Goal: Task Accomplishment & Management: Use online tool/utility

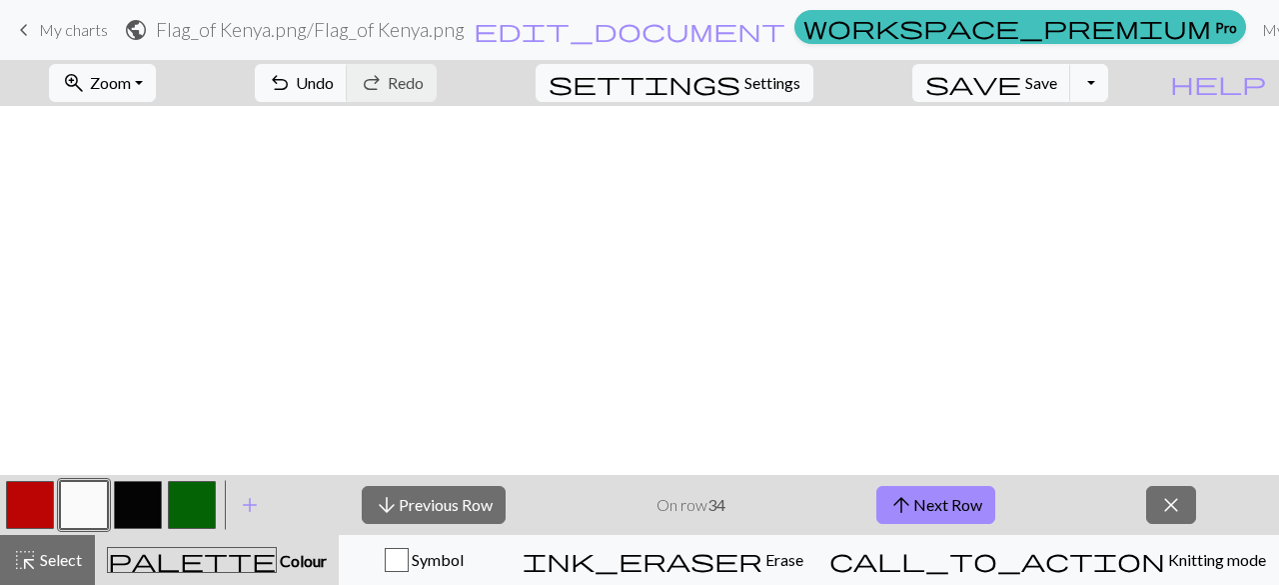
scroll to position [2388, 761]
click at [498, 521] on button "arrow_downward Previous Row" at bounding box center [434, 505] width 144 height 38
click at [1021, 83] on span "save" at bounding box center [974, 83] width 96 height 28
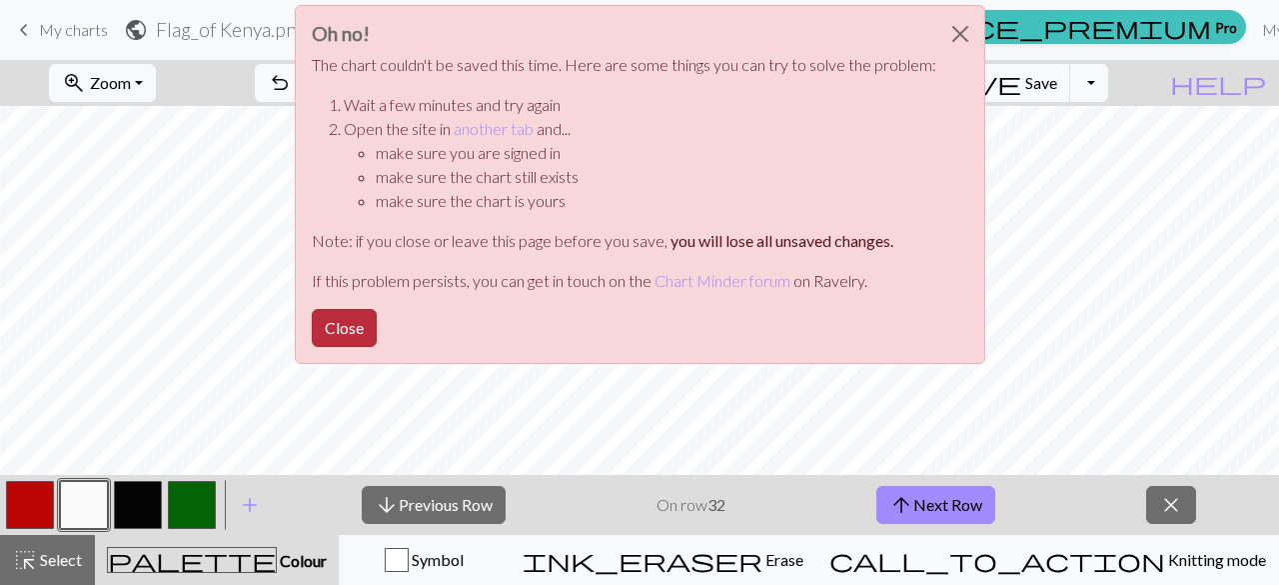
click at [343, 323] on button "Close" at bounding box center [344, 328] width 65 height 38
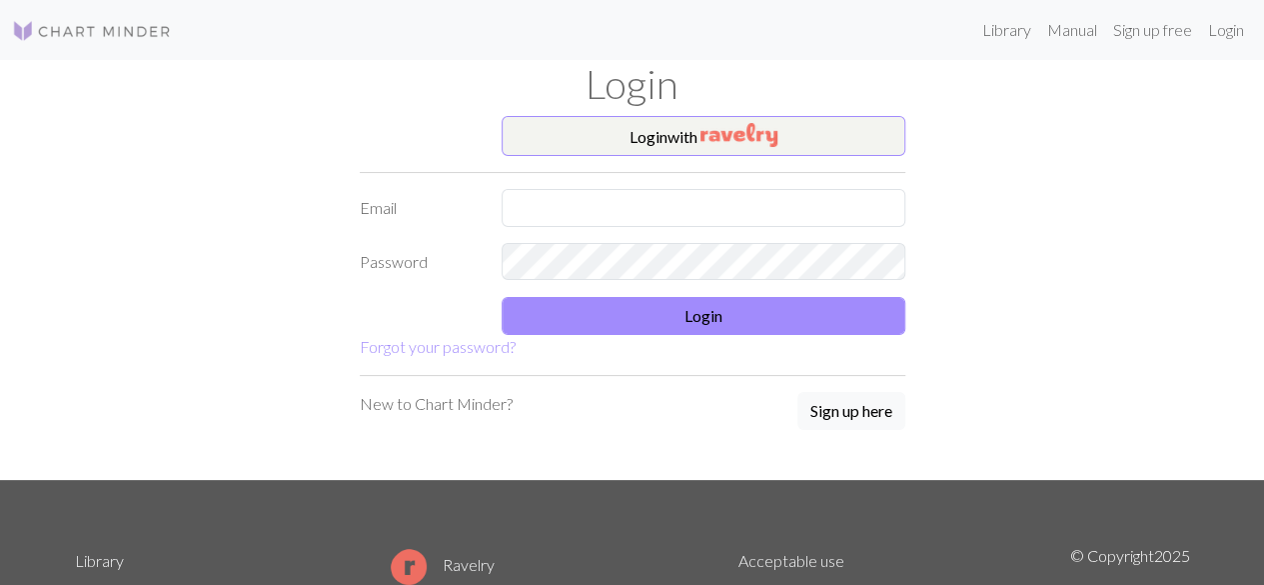
click at [650, 187] on form "Login with Email Password Login Forgot your password?" at bounding box center [633, 237] width 546 height 243
click at [646, 190] on input "text" at bounding box center [704, 208] width 404 height 38
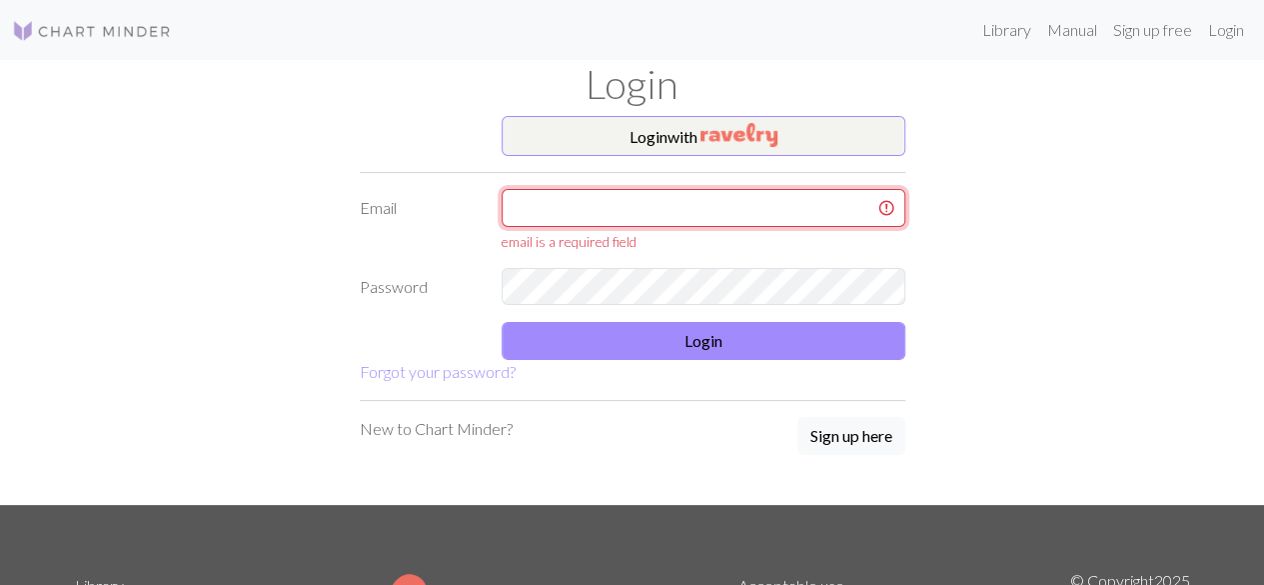
type input "[EMAIL_ADDRESS][DOMAIN_NAME]"
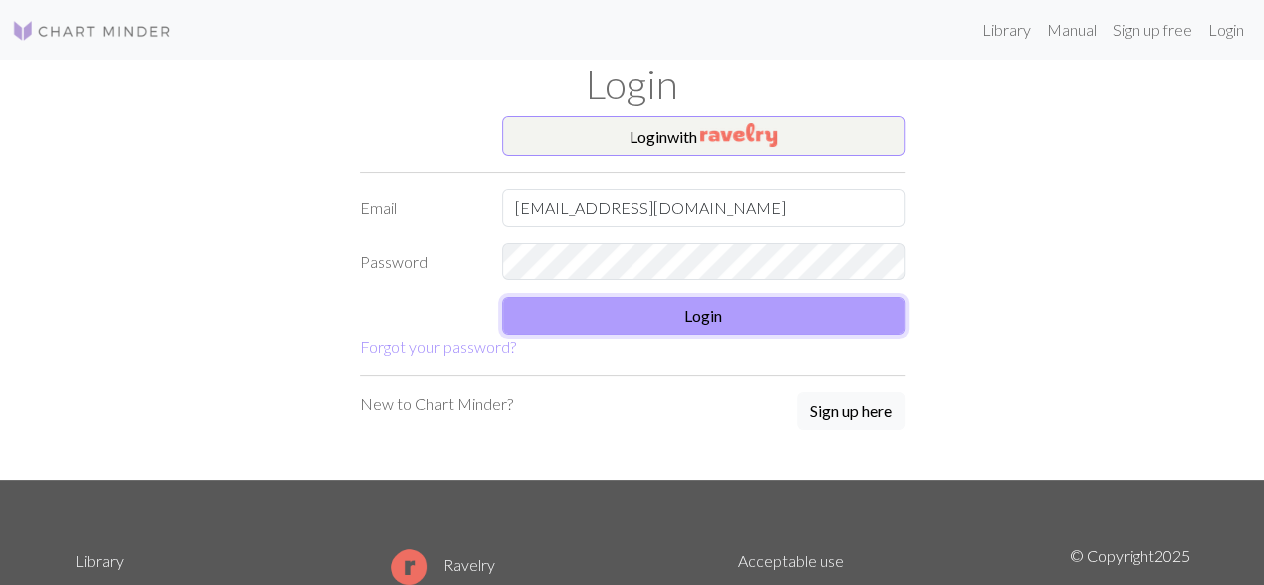
click at [635, 325] on button "Login" at bounding box center [704, 316] width 404 height 38
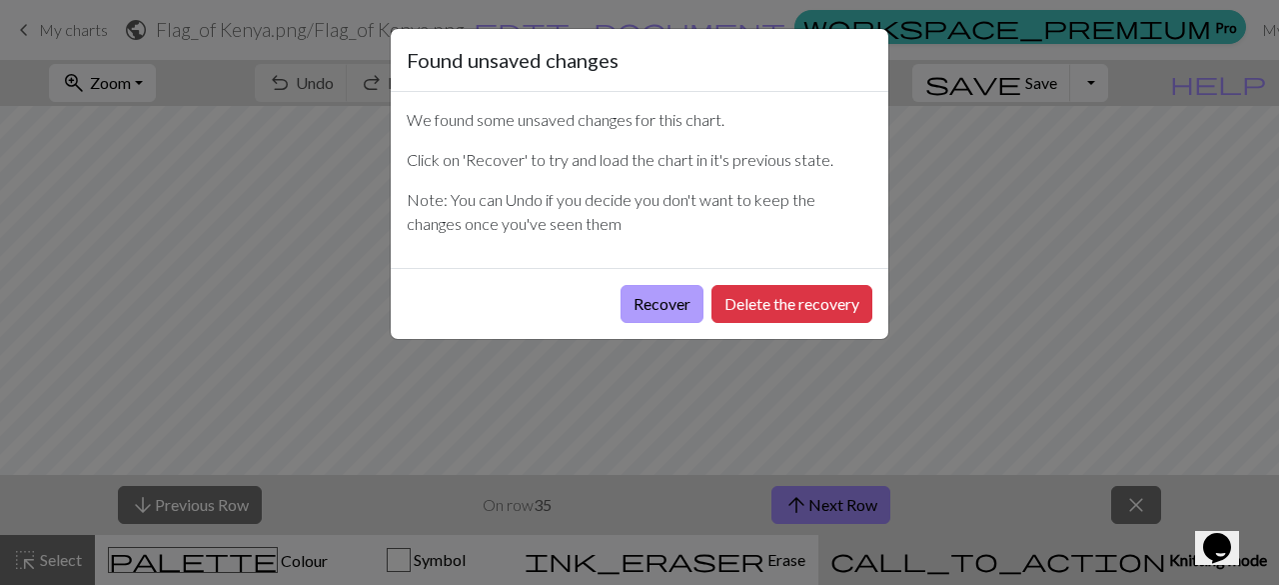
click at [638, 315] on button "Recover" at bounding box center [662, 304] width 83 height 38
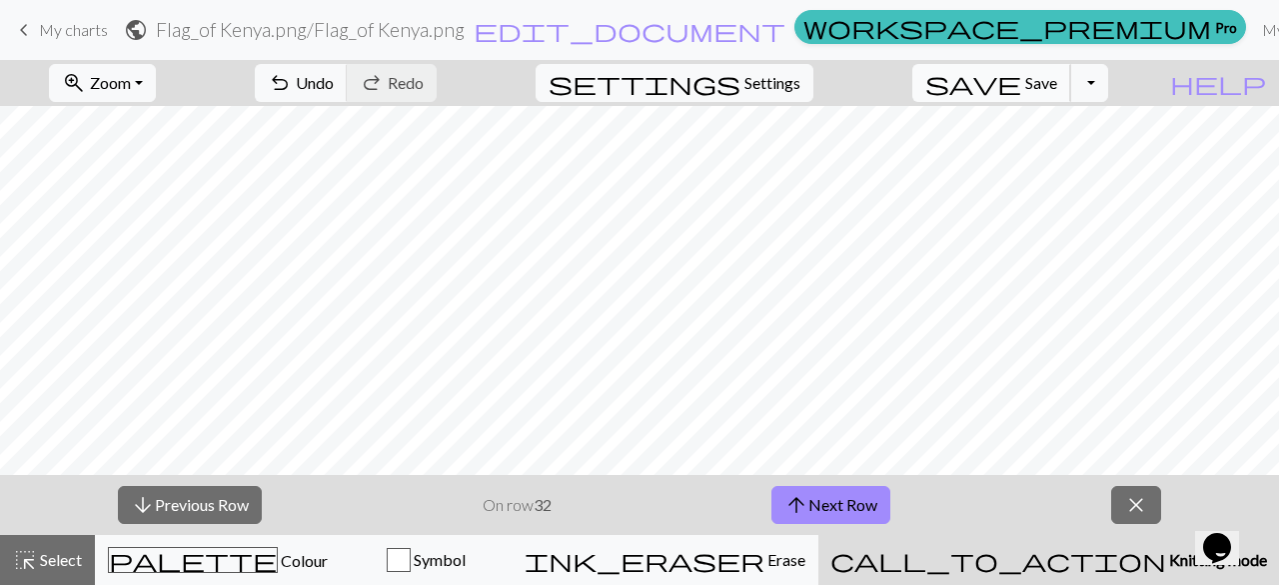
click at [1057, 88] on span "Save" at bounding box center [1041, 82] width 32 height 19
click at [814, 85] on button "settings Settings" at bounding box center [675, 83] width 278 height 38
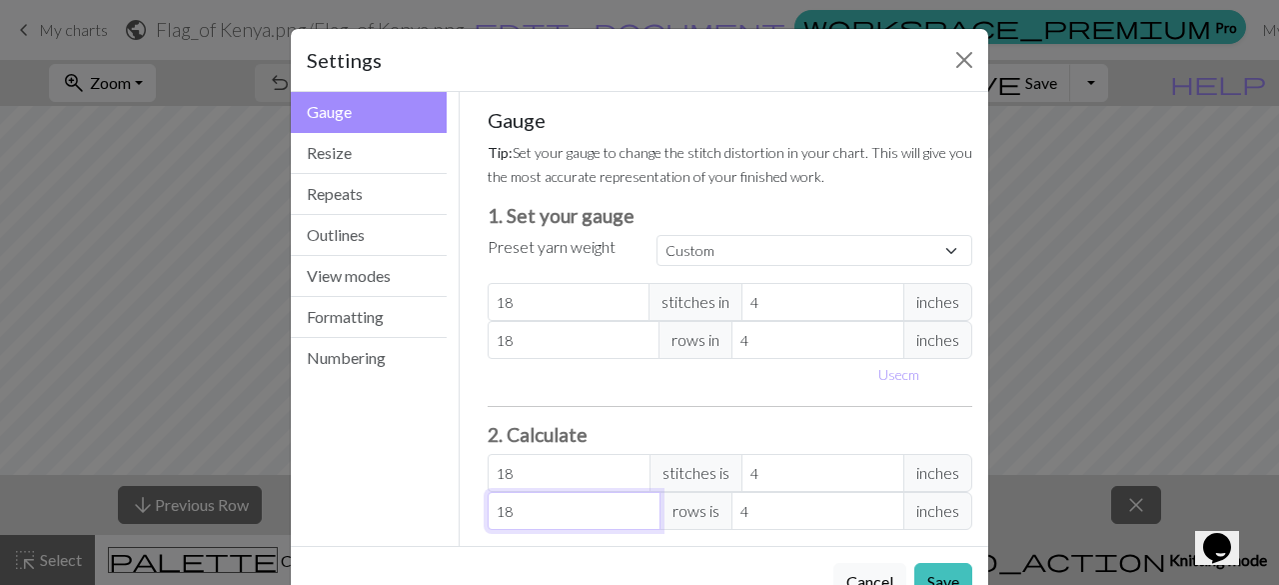
click at [532, 496] on input "18" at bounding box center [574, 511] width 173 height 38
click at [520, 285] on input "18" at bounding box center [569, 302] width 163 height 38
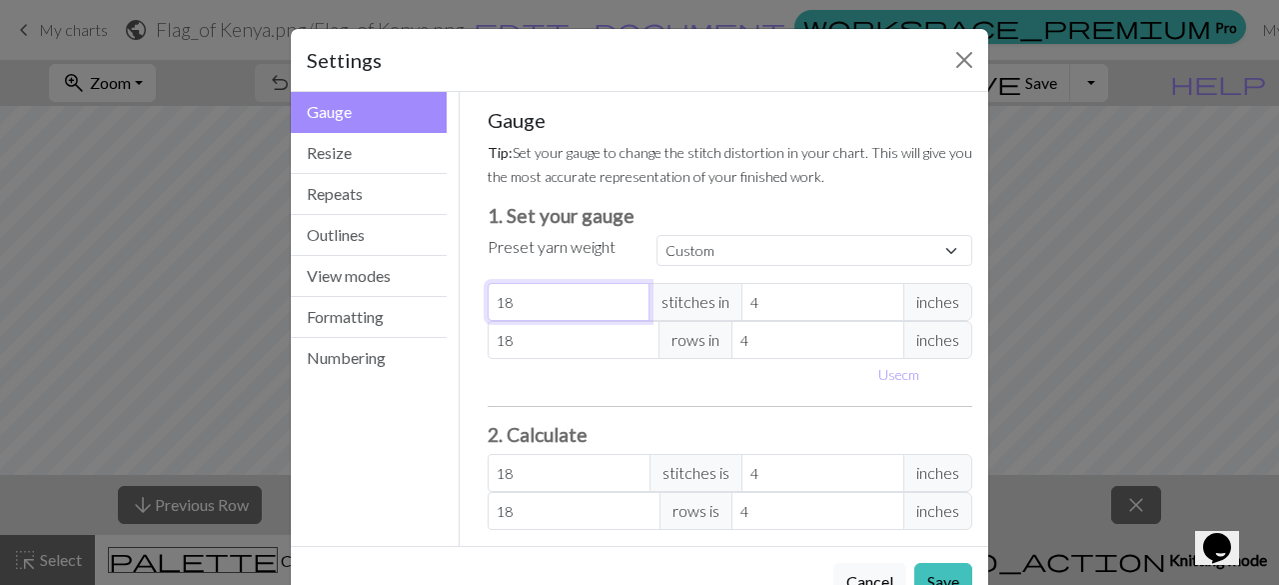
click at [520, 285] on input "18" at bounding box center [569, 302] width 163 height 38
drag, startPoint x: 520, startPoint y: 285, endPoint x: 472, endPoint y: 291, distance: 48.3
click at [472, 291] on div "Gauge Tip: Set your gauge to change the stitch distortion in your chart. This w…" at bounding box center [731, 319] width 518 height 454
type input "1"
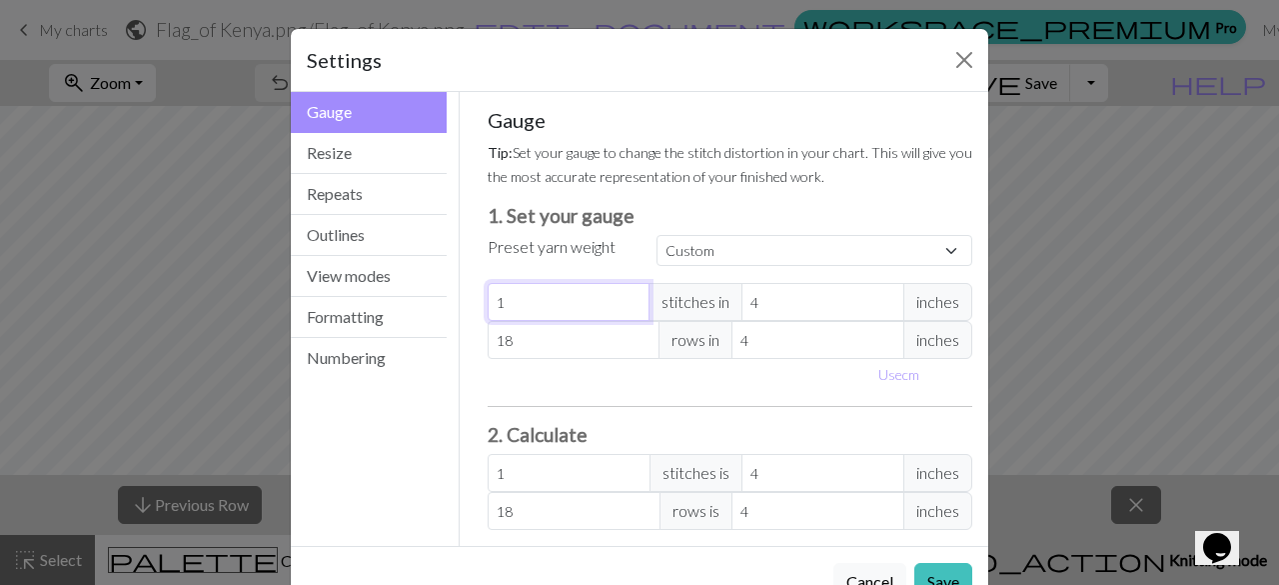
type input "12"
click at [755, 308] on input "4" at bounding box center [823, 302] width 163 height 38
drag, startPoint x: 755, startPoint y: 308, endPoint x: 539, endPoint y: 289, distance: 216.7
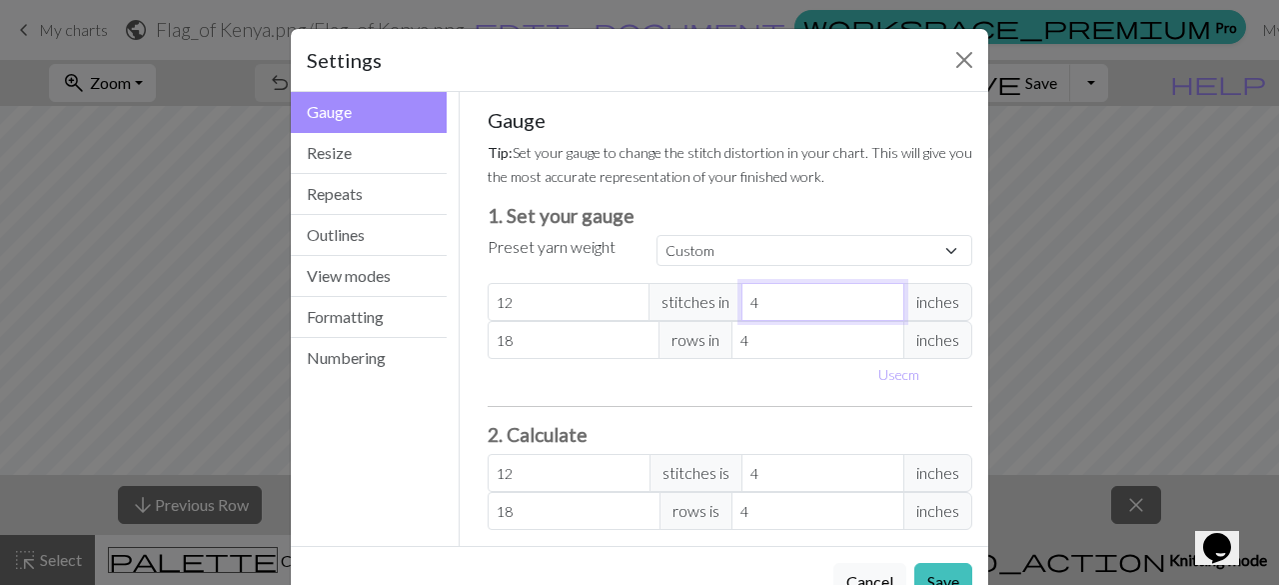
click at [539, 289] on div "12 stitches in 4 inches" at bounding box center [731, 302] width 486 height 38
drag, startPoint x: 539, startPoint y: 289, endPoint x: 452, endPoint y: 294, distance: 87.1
click at [460, 294] on div "Gauge Tip: Set your gauge to change the stitch distortion in your chart. This w…" at bounding box center [731, 319] width 542 height 454
click at [581, 334] on input "18" at bounding box center [574, 340] width 173 height 38
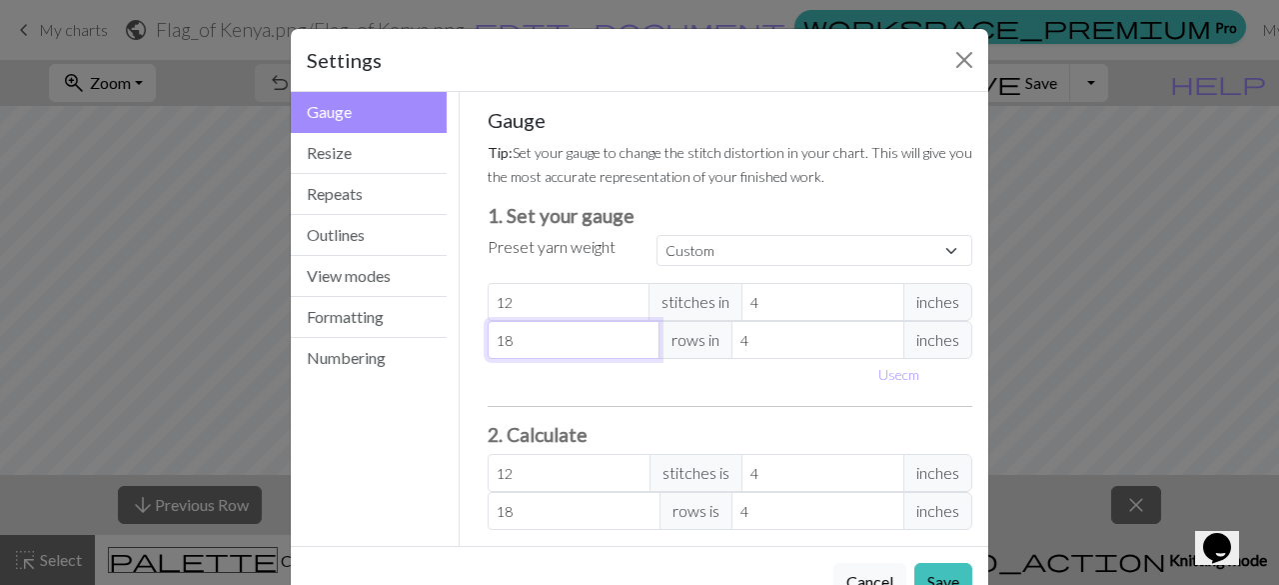
click at [581, 334] on input "18" at bounding box center [574, 340] width 173 height 38
type input "1"
type input "12"
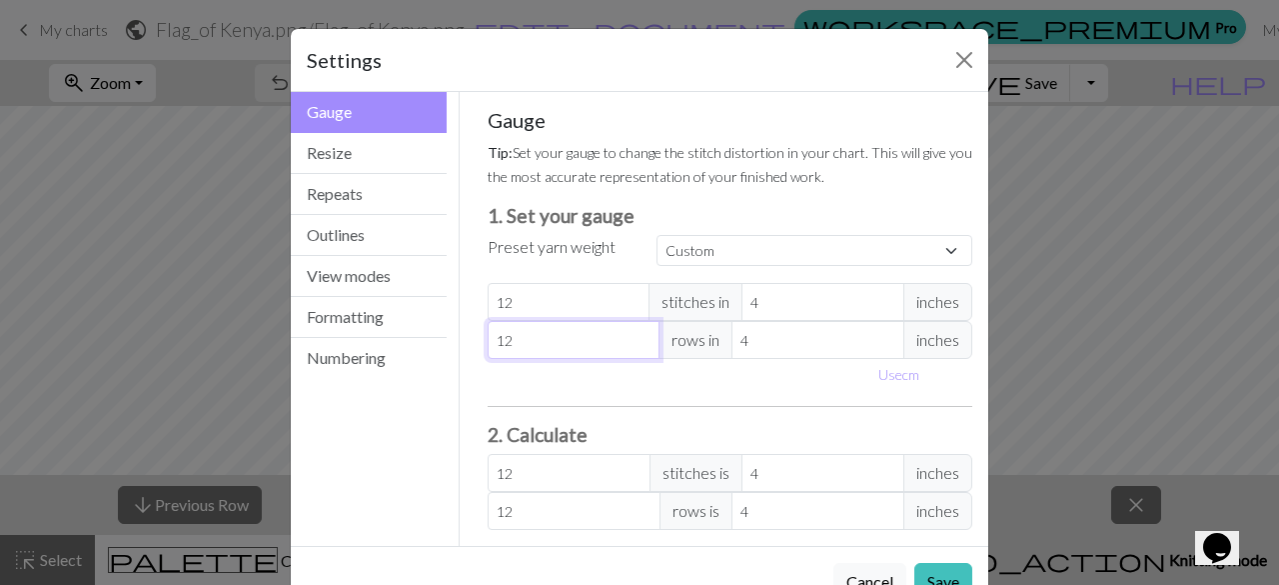
type input "12"
drag, startPoint x: 746, startPoint y: 345, endPoint x: 689, endPoint y: 353, distance: 57.5
click at [689, 353] on div "12 rows in 4 inches" at bounding box center [731, 340] width 486 height 38
type input "2"
type input "24"
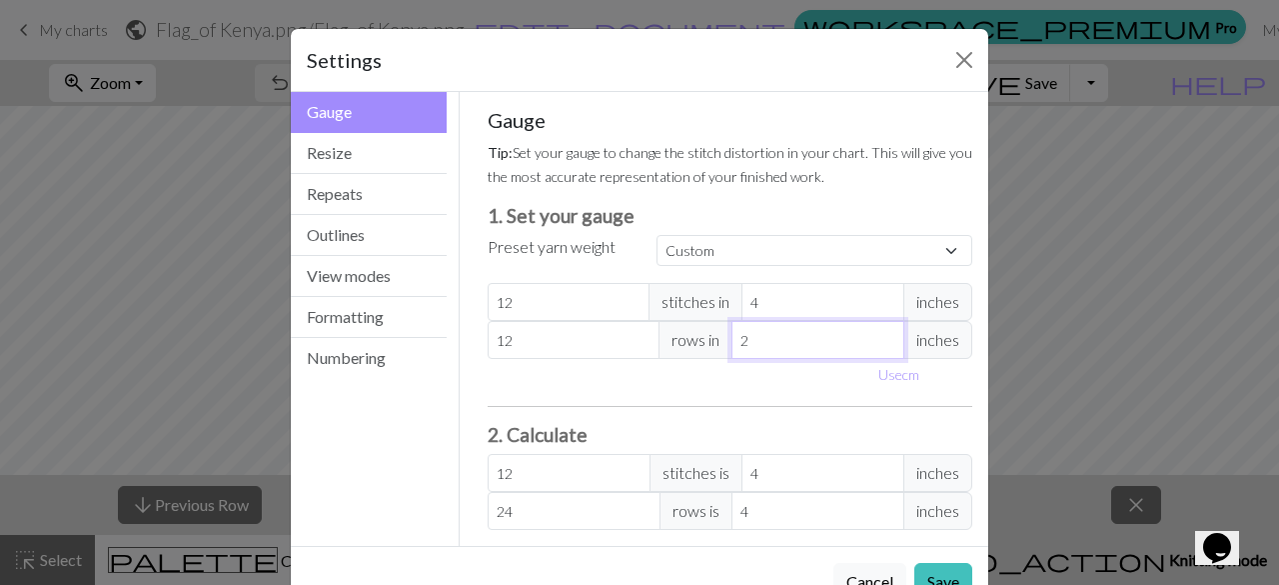
type input "2"
click at [526, 313] on input "12" at bounding box center [569, 302] width 163 height 38
type input "1"
type input "13"
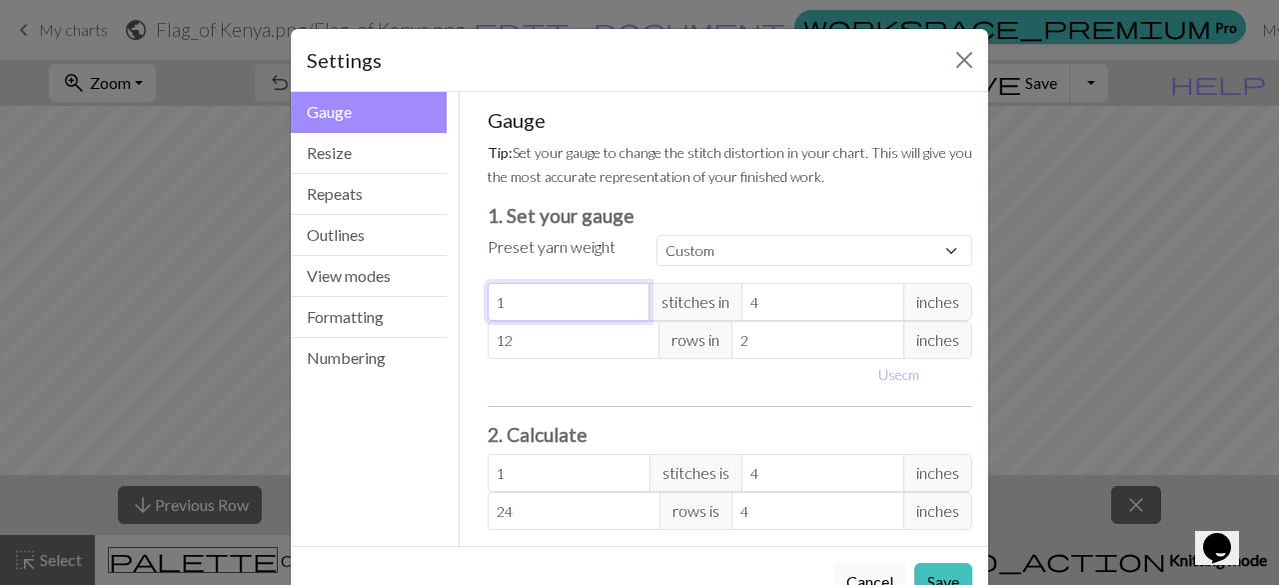
type input "13"
drag, startPoint x: 770, startPoint y: 303, endPoint x: 698, endPoint y: 307, distance: 72.1
click at [698, 307] on div "13 stitches in 4 inches" at bounding box center [731, 302] width 486 height 38
type input "2"
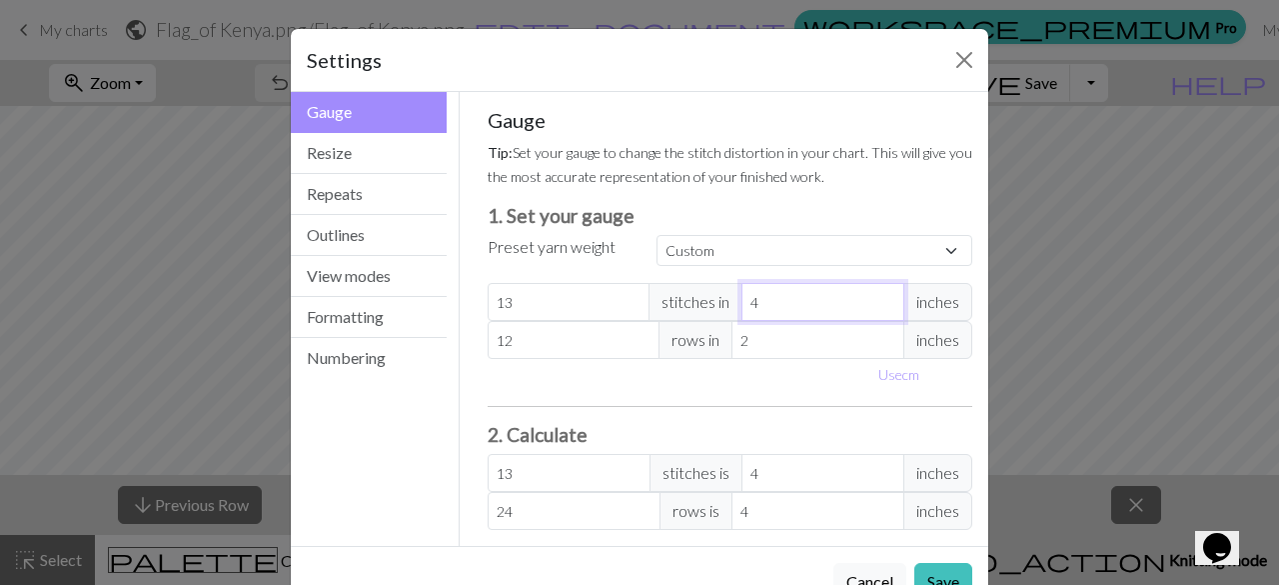
type input "26"
type input "2"
click at [530, 484] on input "26" at bounding box center [569, 473] width 163 height 38
click at [532, 510] on input "24" at bounding box center [574, 511] width 173 height 38
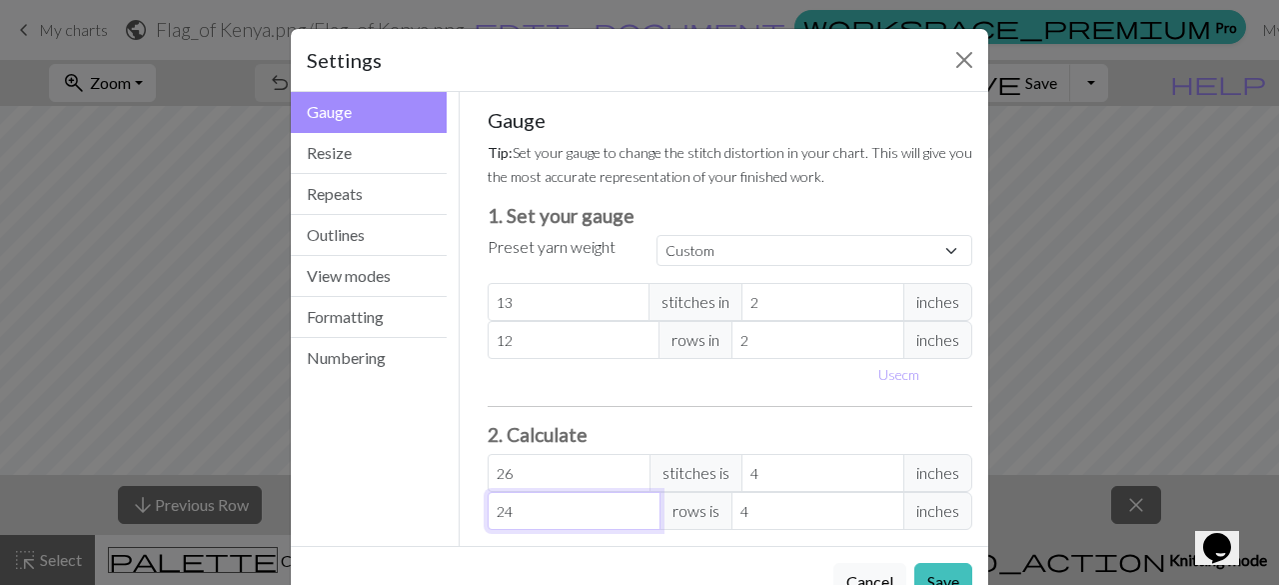
click at [532, 510] on input "24" at bounding box center [574, 511] width 173 height 38
type input "1"
type input "0.17"
type input "14"
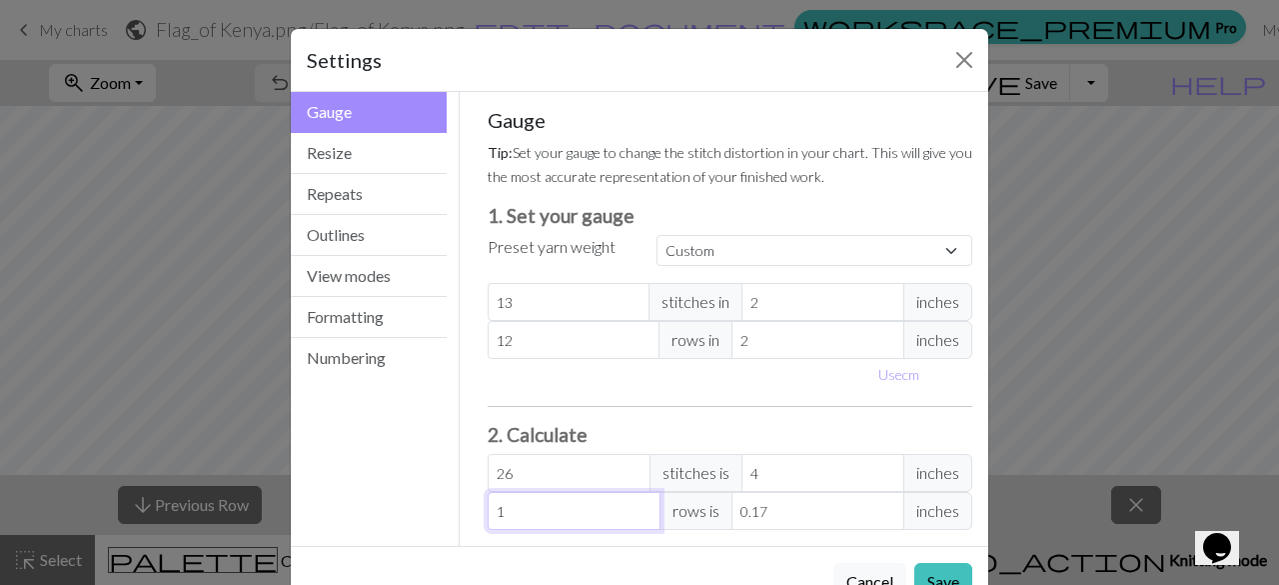
type input "2.33"
type input "145"
type input "24.17"
type input "145.5"
type input "24.25"
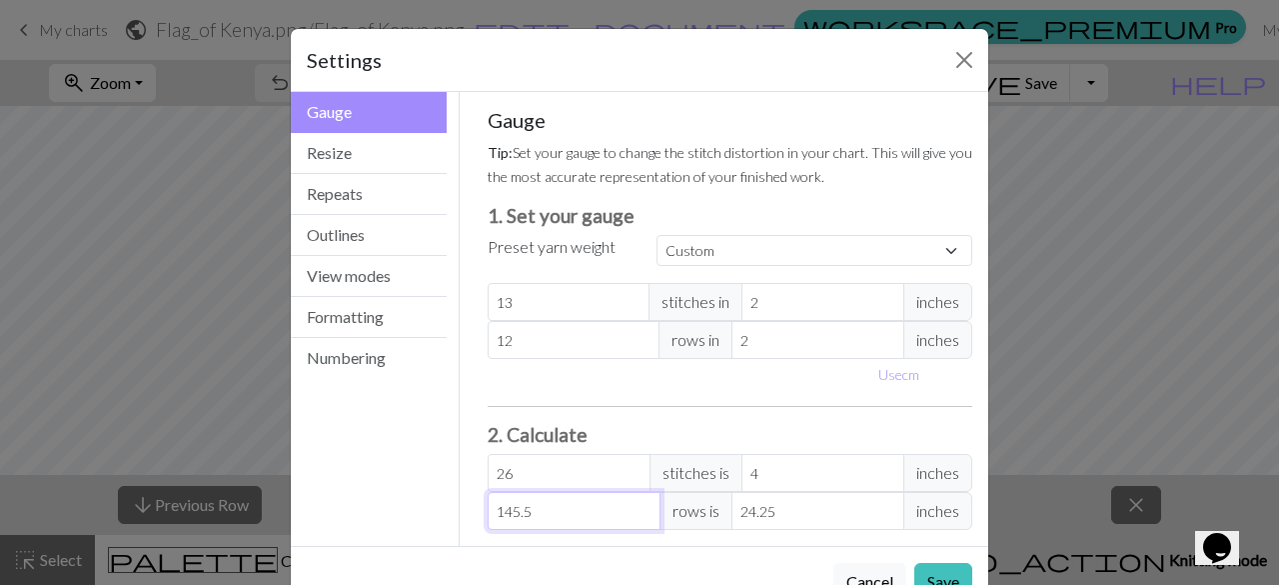
type input "145"
type input "24.17"
type input "14"
type input "2.33"
type input "1"
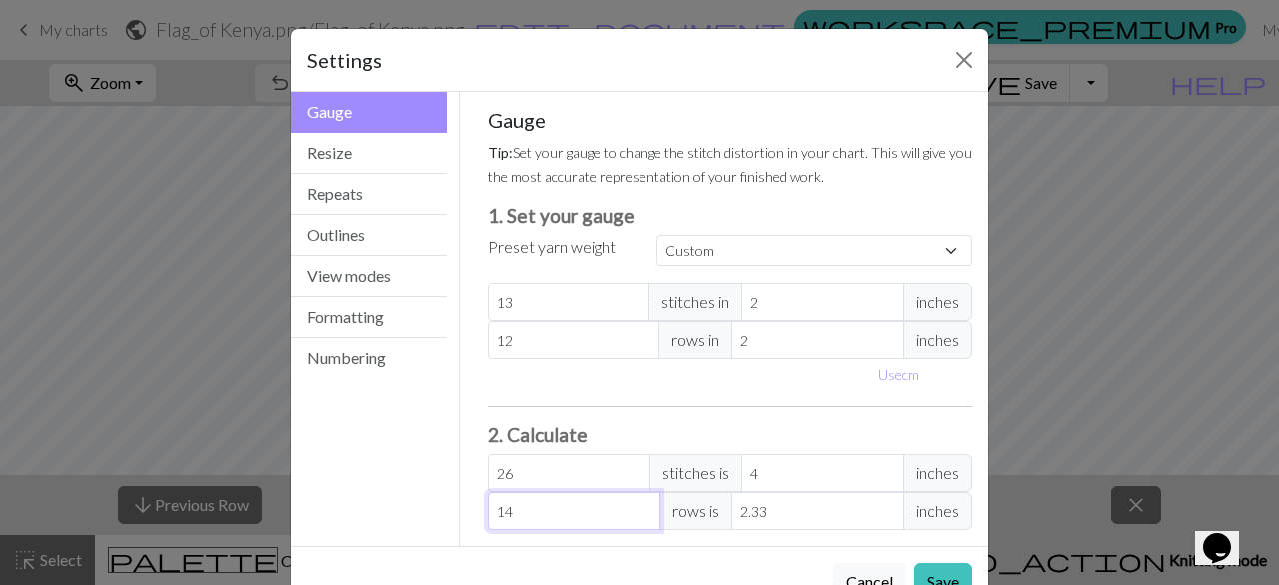
type input "0.17"
type input "0"
type input "6"
type input "1"
type input "64"
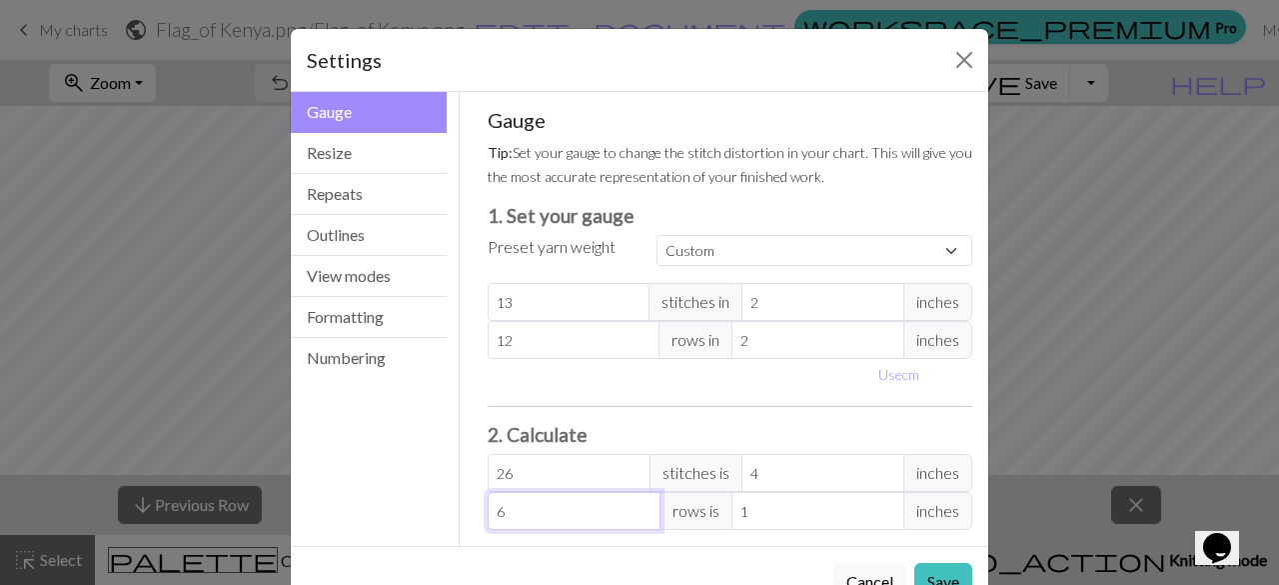
type input "10.67"
type input "64.6"
type input "10.77"
type input "64"
type input "10.67"
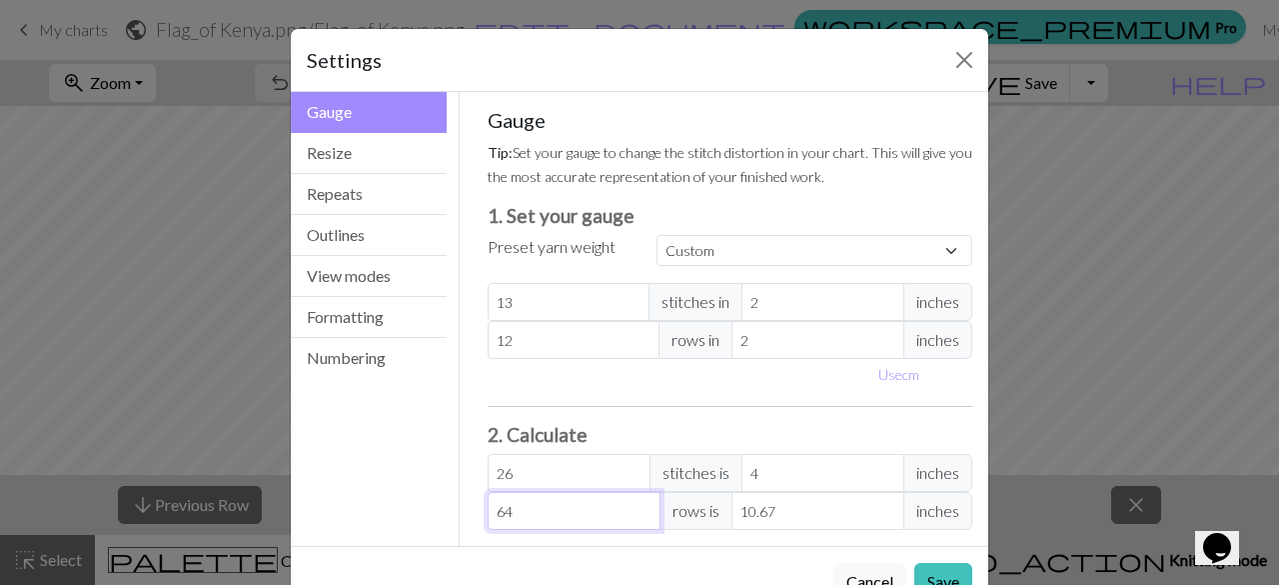
type input "6"
type input "1"
type input "0"
type input "9"
type input "1.5"
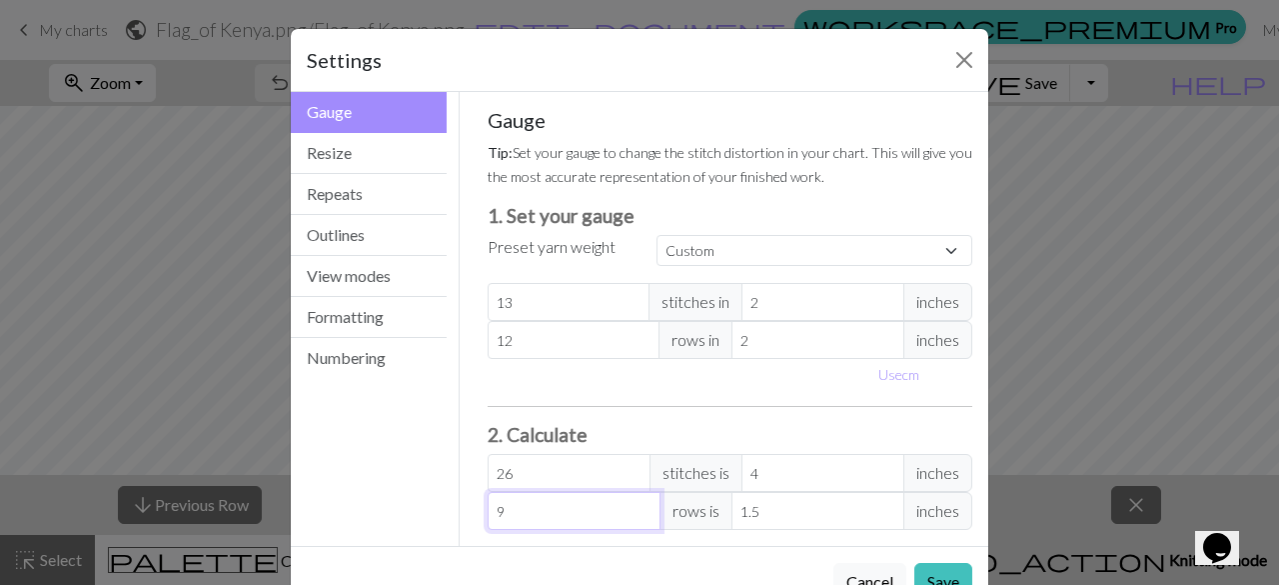
type input "97"
type input "16.17"
type input "9"
type input "1.5"
type input "0"
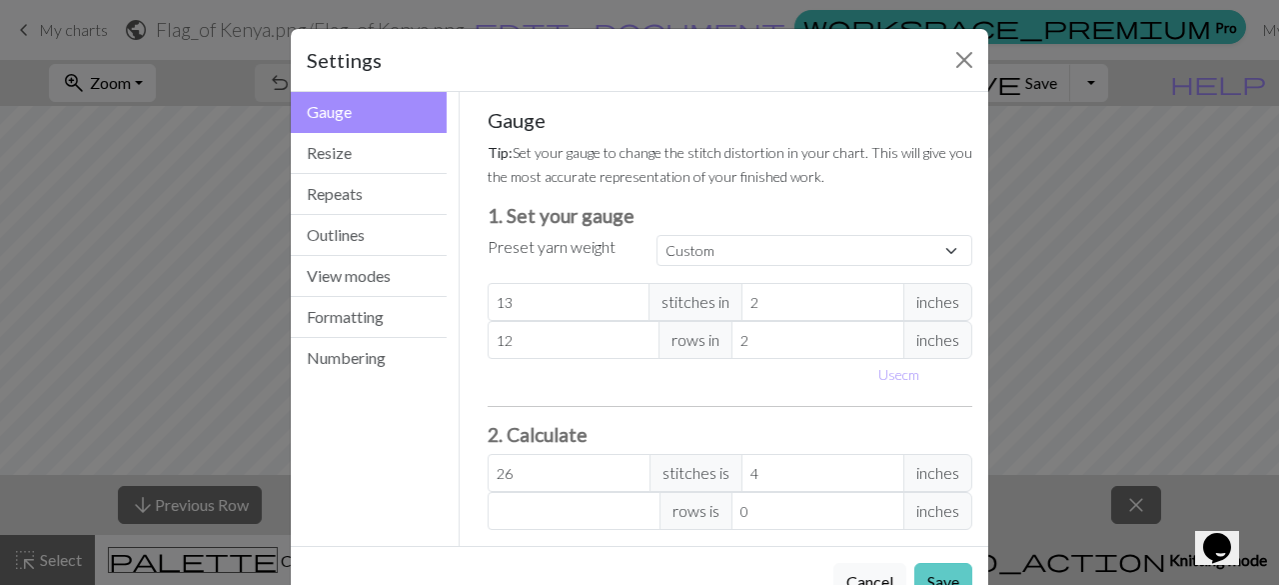
click at [942, 569] on button "Save" at bounding box center [944, 582] width 58 height 38
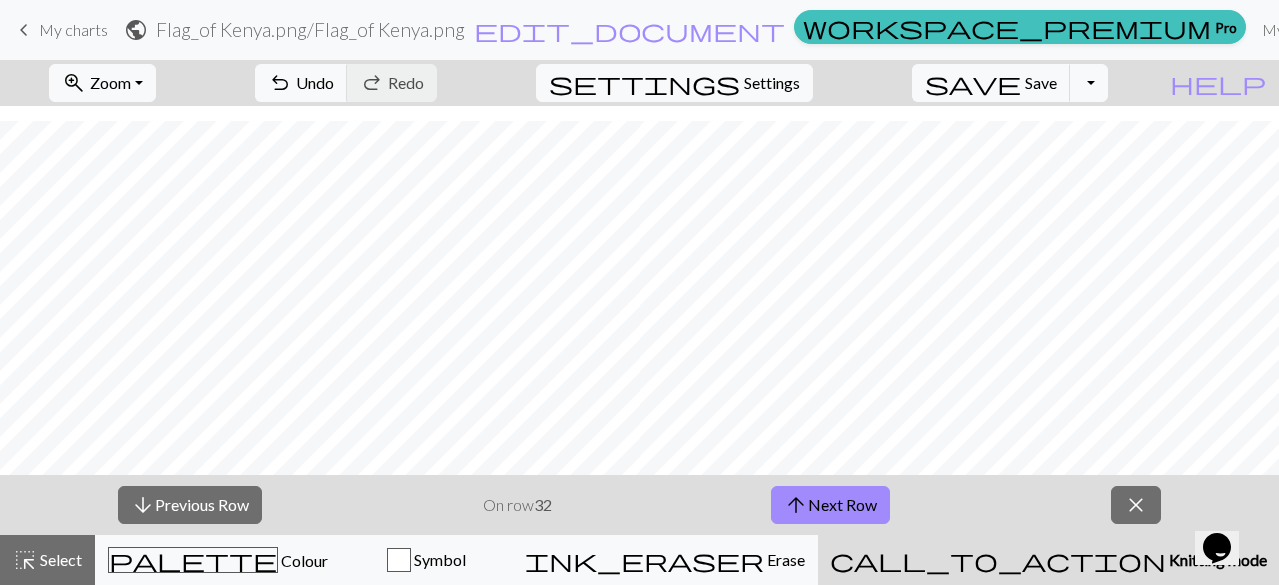
scroll to position [2829, 1199]
